Goal: Obtain resource: Download file/media

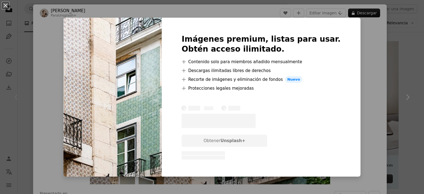
scroll to position [14, 0]
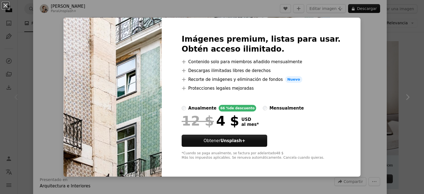
click at [364, 59] on div "An X shape Imágenes premium, listas para usar. Obtén acceso ilimitado. A plus s…" at bounding box center [212, 97] width 424 height 194
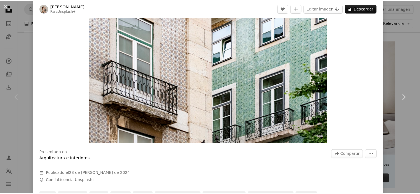
scroll to position [41, 0]
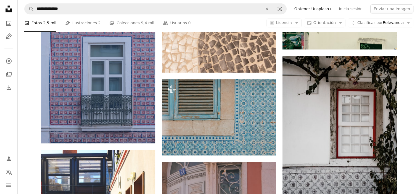
scroll to position [594, 0]
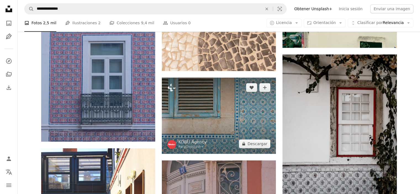
click at [245, 115] on img at bounding box center [219, 116] width 114 height 76
